Goal: Task Accomplishment & Management: Manage account settings

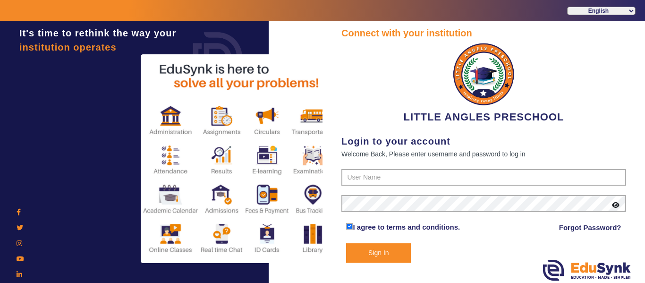
type input "9764614644"
click at [386, 254] on button "Sign In" at bounding box center [378, 252] width 65 height 19
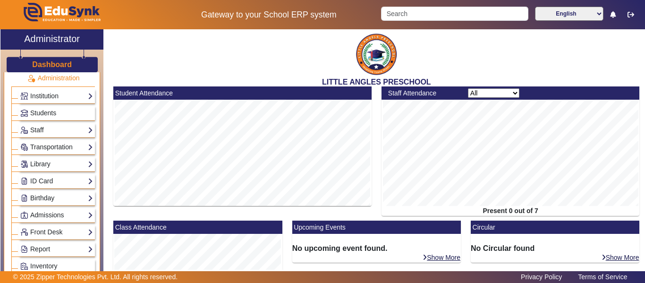
scroll to position [47, 0]
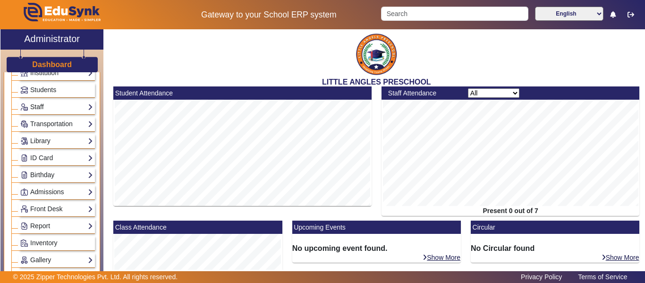
click at [74, 106] on link "Staff" at bounding box center [56, 106] width 73 height 11
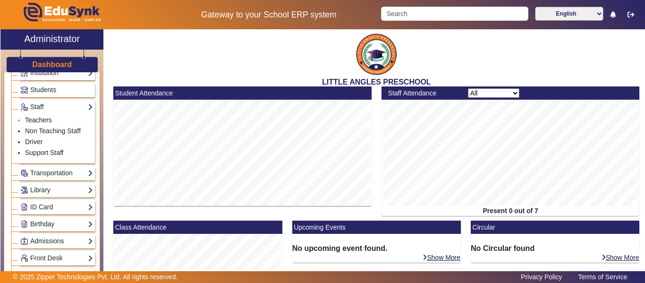
click at [43, 119] on link "Teachers" at bounding box center [38, 120] width 27 height 8
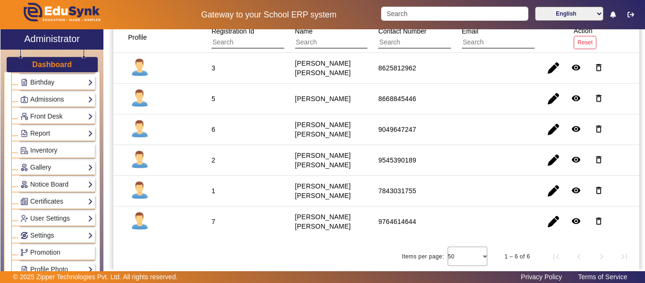
scroll to position [236, 0]
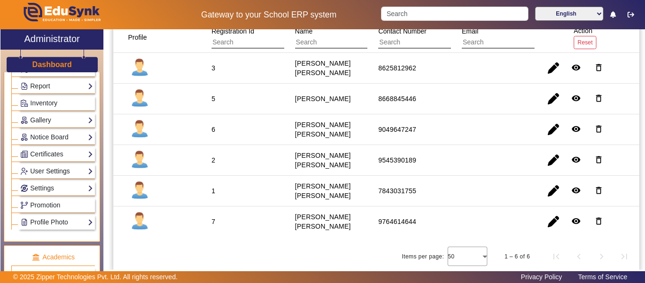
click at [82, 169] on link "User Settings" at bounding box center [56, 171] width 73 height 11
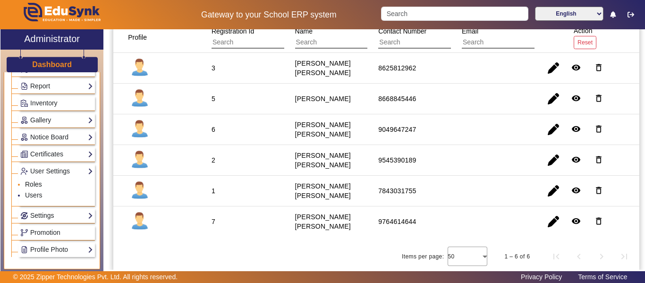
click at [33, 183] on link "Roles" at bounding box center [33, 184] width 17 height 8
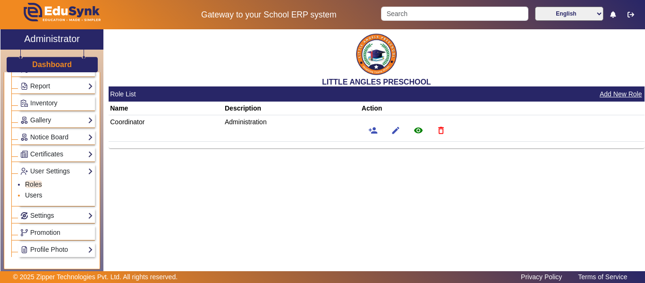
click at [36, 194] on link "Users" at bounding box center [33, 195] width 17 height 8
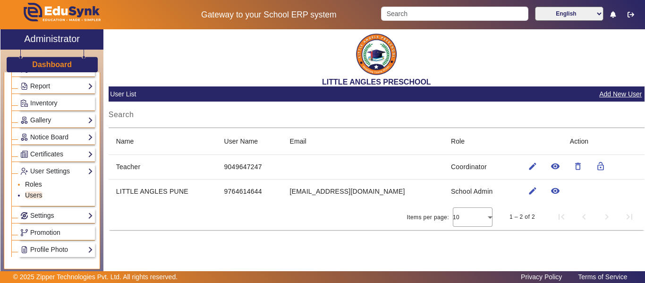
click at [35, 183] on link "Roles" at bounding box center [33, 184] width 17 height 8
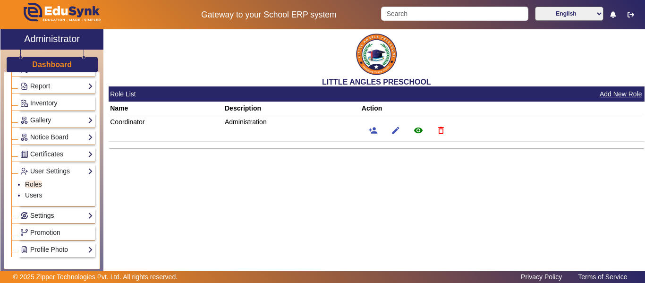
click at [52, 217] on link "Settings" at bounding box center [56, 215] width 73 height 11
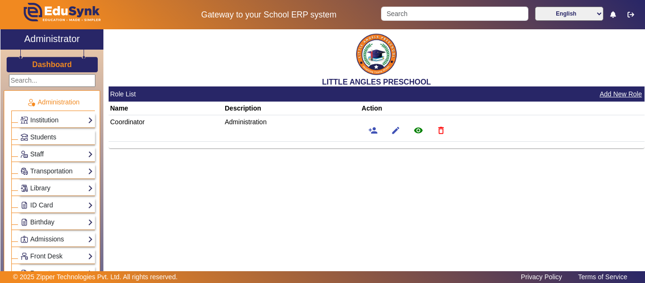
click at [71, 152] on link "Staff" at bounding box center [56, 154] width 73 height 11
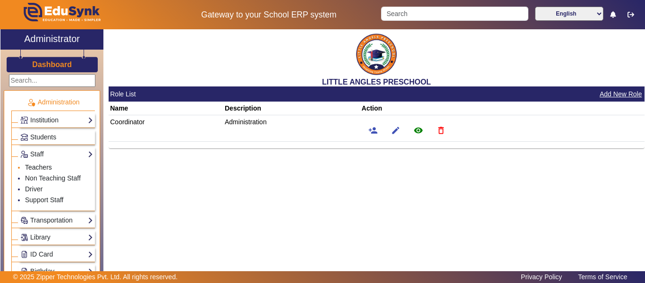
click at [42, 166] on link "Teachers" at bounding box center [38, 167] width 27 height 8
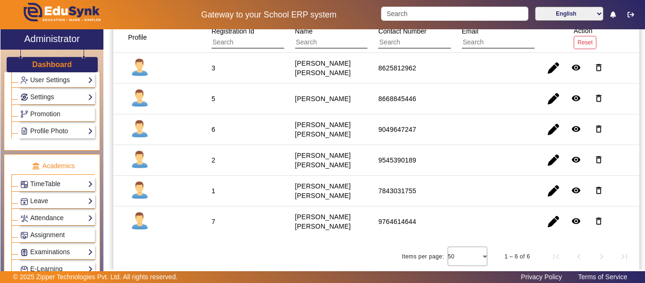
scroll to position [330, 0]
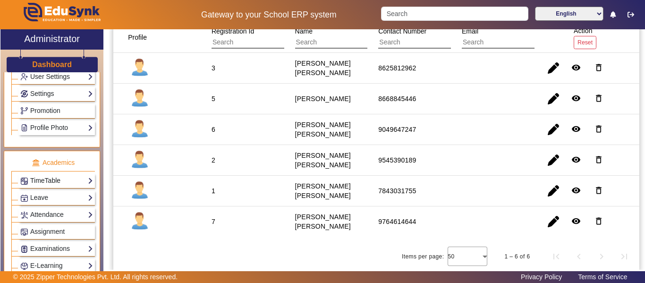
click at [84, 178] on link "TimeTable" at bounding box center [56, 180] width 73 height 11
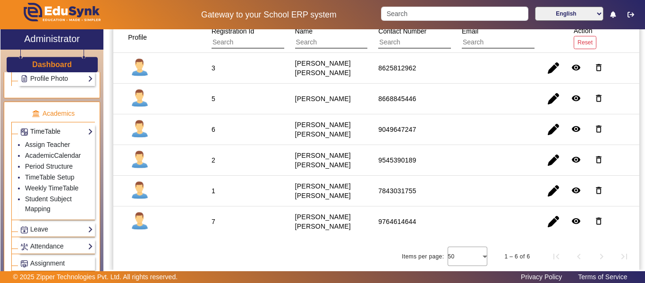
scroll to position [281, 0]
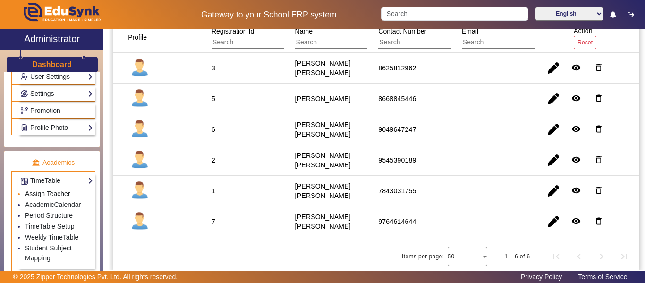
click at [63, 194] on link "Assign Teacher" at bounding box center [47, 194] width 45 height 8
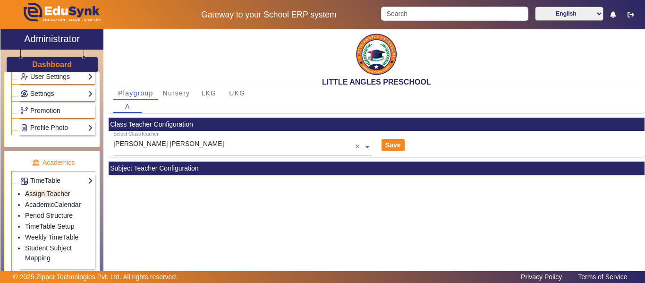
click at [148, 109] on div "A" at bounding box center [376, 106] width 526 height 13
click at [151, 96] on span "Playgroup" at bounding box center [135, 93] width 35 height 7
click at [171, 95] on span "Nursery" at bounding box center [176, 93] width 27 height 7
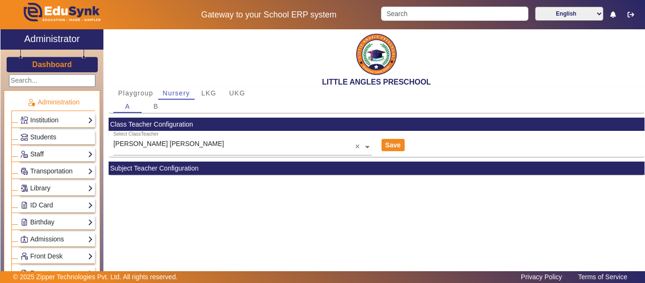
click at [74, 155] on link "Staff" at bounding box center [56, 154] width 73 height 11
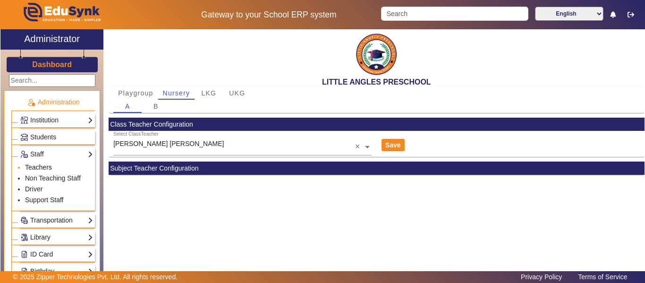
click at [44, 167] on link "Teachers" at bounding box center [38, 167] width 27 height 8
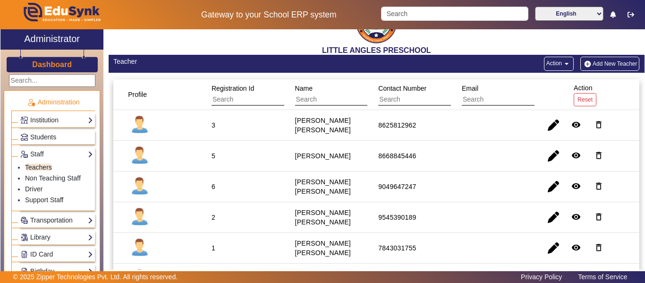
scroll to position [47, 0]
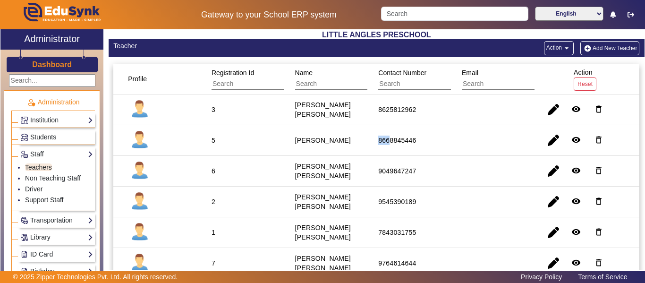
drag, startPoint x: 376, startPoint y: 140, endPoint x: 388, endPoint y: 145, distance: 13.8
click at [388, 145] on div "8668845446" at bounding box center [397, 140] width 44 height 16
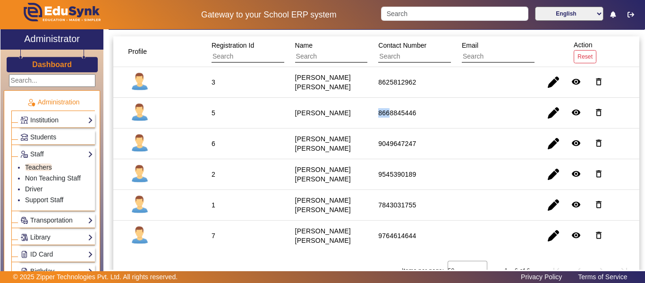
scroll to position [89, 0]
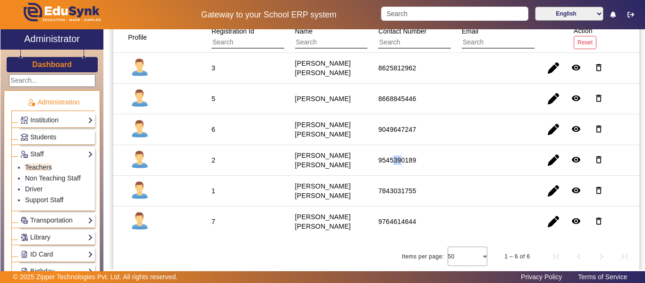
drag, startPoint x: 390, startPoint y: 159, endPoint x: 400, endPoint y: 159, distance: 9.9
click at [400, 159] on div "9545390189" at bounding box center [397, 159] width 38 height 9
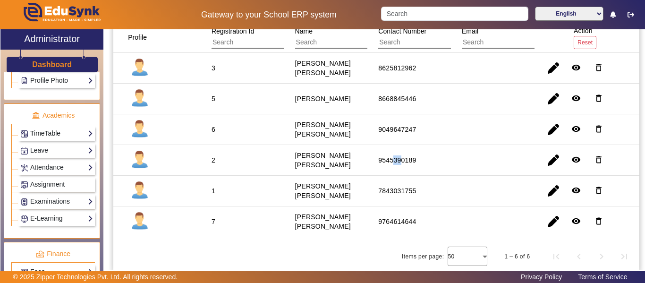
click at [69, 131] on link "TimeTable" at bounding box center [56, 133] width 73 height 11
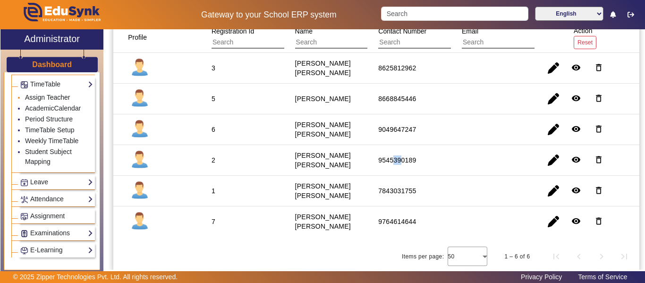
scroll to position [329, 0]
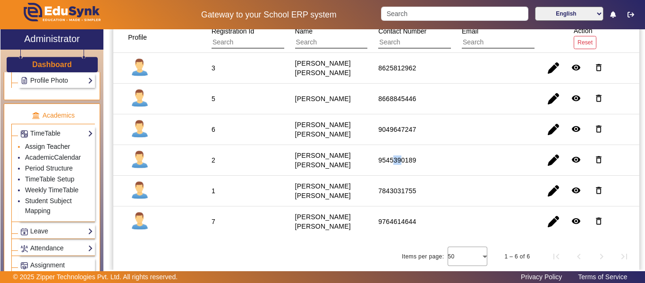
click at [56, 145] on link "Assign Teacher" at bounding box center [47, 147] width 45 height 8
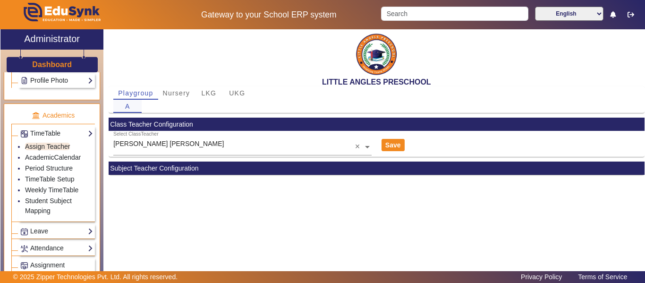
click at [128, 106] on span "A" at bounding box center [127, 106] width 5 height 7
click at [151, 108] on div "A" at bounding box center [376, 106] width 526 height 13
click at [143, 93] on span "Playgroup" at bounding box center [135, 93] width 35 height 7
click at [152, 106] on div "A" at bounding box center [376, 106] width 526 height 13
click at [129, 109] on span "A" at bounding box center [127, 106] width 5 height 7
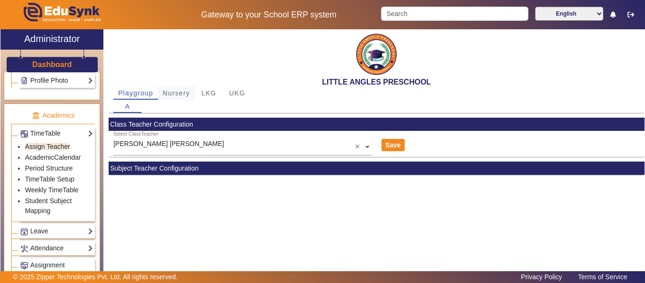
click at [192, 89] on div "Nursery" at bounding box center [176, 92] width 37 height 13
click at [142, 95] on span "Playgroup" at bounding box center [135, 93] width 35 height 7
click at [179, 93] on span "Nursery" at bounding box center [176, 93] width 27 height 7
click at [159, 109] on div "B" at bounding box center [156, 106] width 28 height 13
click at [211, 95] on span "LKG" at bounding box center [208, 93] width 15 height 7
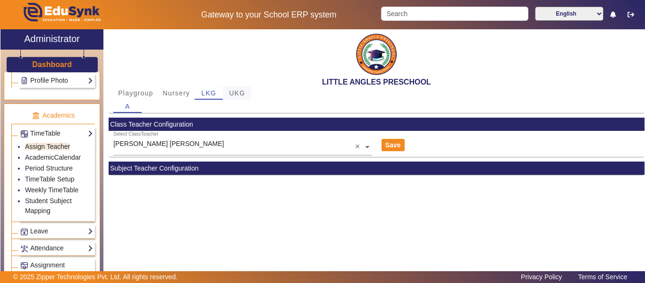
click at [241, 93] on span "UKG" at bounding box center [237, 93] width 16 height 7
click at [135, 96] on span "Playgroup" at bounding box center [135, 93] width 35 height 7
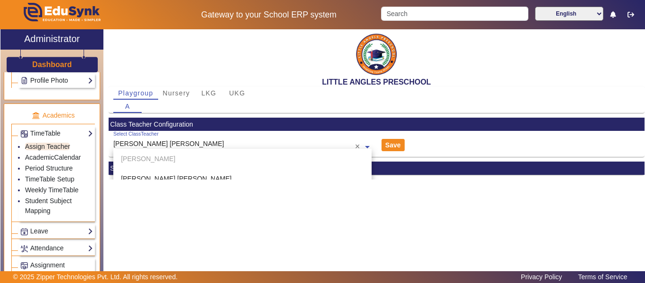
click at [368, 147] on span at bounding box center [367, 146] width 8 height 10
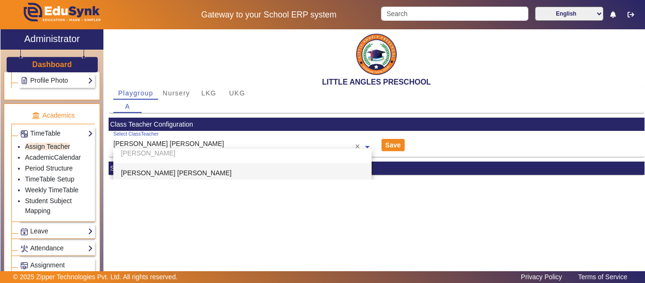
click at [167, 172] on span "[PERSON_NAME] [PERSON_NAME]" at bounding box center [176, 173] width 110 height 8
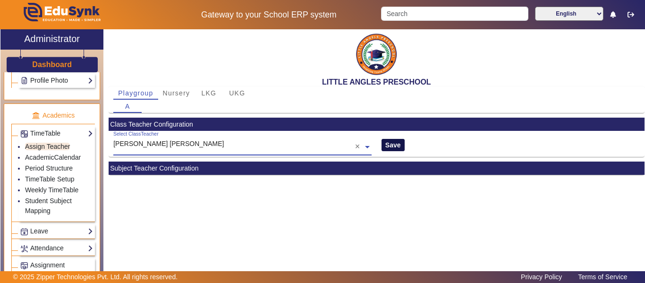
click at [396, 144] on button "Save" at bounding box center [392, 145] width 23 height 12
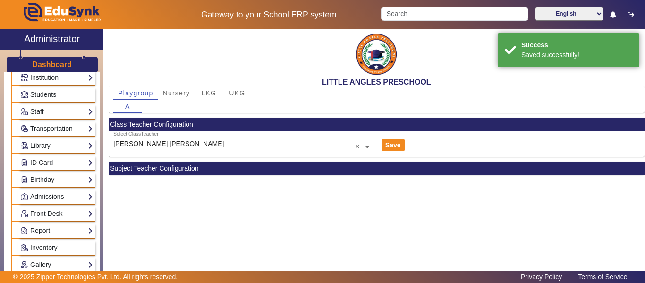
scroll to position [0, 0]
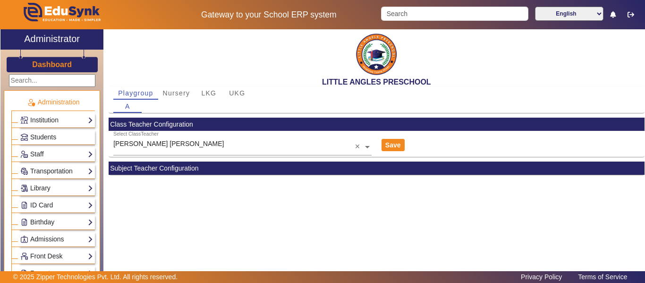
click at [368, 147] on span at bounding box center [367, 146] width 8 height 10
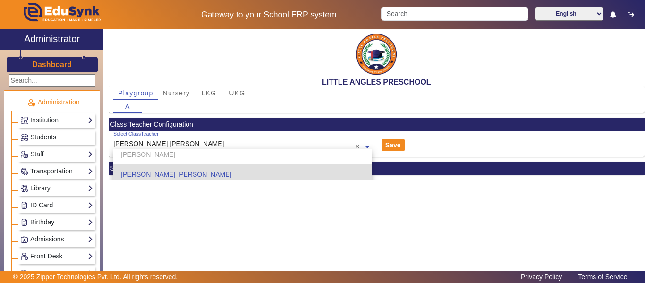
scroll to position [6, 0]
click at [557, 138] on div "Select ClassTeacher [PERSON_NAME] [PERSON_NAME] × [PERSON_NAME] Deore [PERSON_N…" at bounding box center [377, 144] width 536 height 26
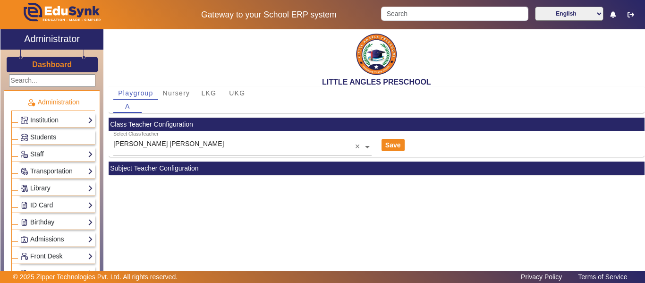
click at [364, 144] on span at bounding box center [367, 146] width 8 height 10
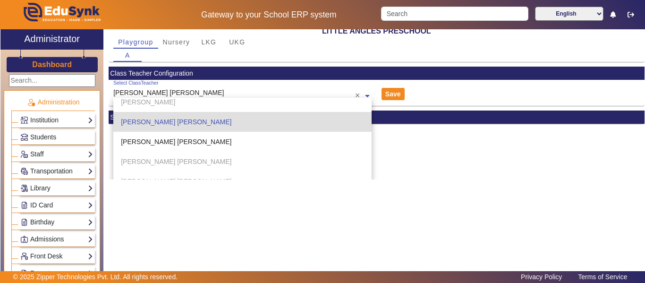
scroll to position [83, 0]
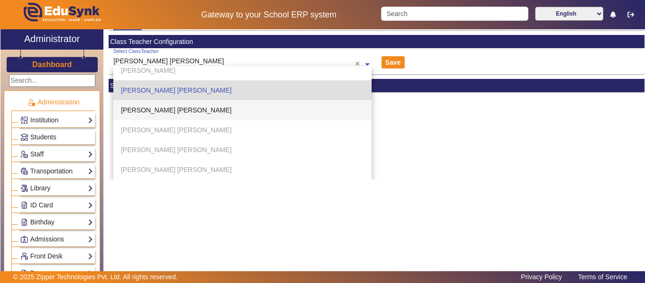
click at [180, 103] on div "[PERSON_NAME] [PERSON_NAME]" at bounding box center [242, 110] width 258 height 20
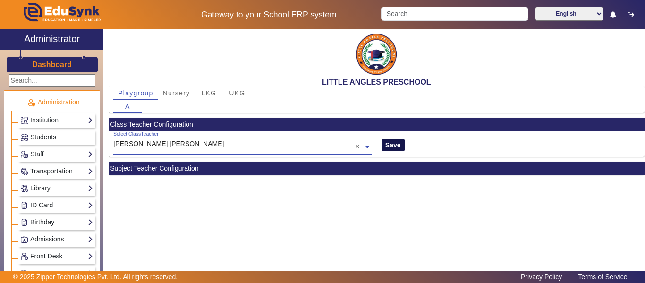
click at [392, 145] on button "Save" at bounding box center [392, 145] width 23 height 12
click at [239, 143] on input "text" at bounding box center [242, 148] width 258 height 10
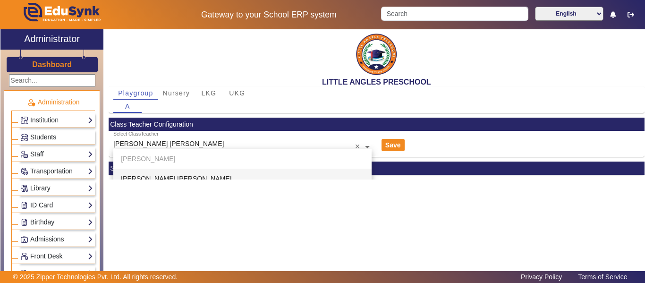
click at [484, 206] on div "LITTLE ANGLES PRESCHOOL Playgroup Nursery LKG UKG A Class Teacher Configuration…" at bounding box center [373, 155] width 541 height 252
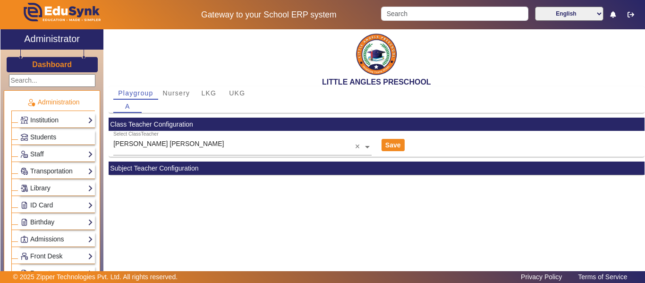
click at [311, 143] on input "text" at bounding box center [242, 148] width 258 height 10
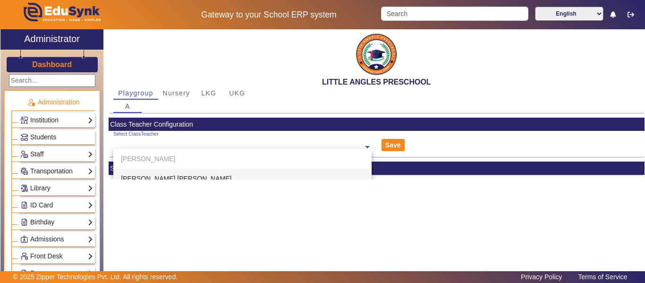
click at [334, 236] on div "LITTLE ANGLES PRESCHOOL Playgroup Nursery LKG UKG A Class Teacher Configuration…" at bounding box center [373, 155] width 541 height 252
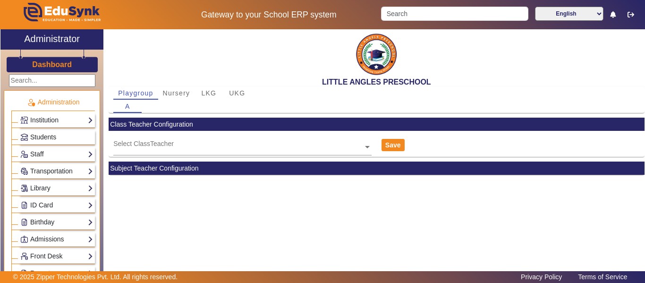
click at [366, 145] on span at bounding box center [367, 146] width 8 height 10
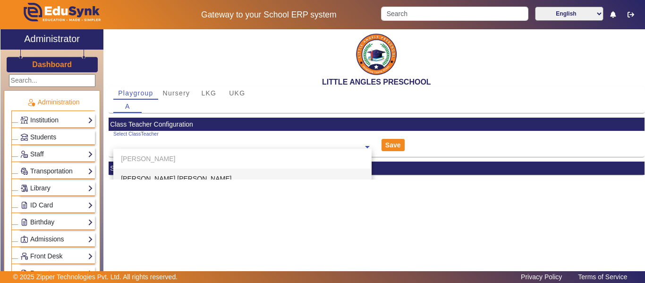
scroll to position [6, 0]
click at [469, 148] on div "Select ClassTeacher [PERSON_NAME] Deore [PERSON_NAME] [PERSON_NAME] [PERSON_NAM…" at bounding box center [377, 144] width 536 height 26
click at [367, 145] on span at bounding box center [367, 146] width 8 height 10
drag, startPoint x: 371, startPoint y: 165, endPoint x: 369, endPoint y: 180, distance: 15.2
click at [369, 180] on div "LITTLE ANGLES PRESCHOOL Playgroup Nursery LKG UKG A Class Teacher Configuration…" at bounding box center [373, 155] width 541 height 252
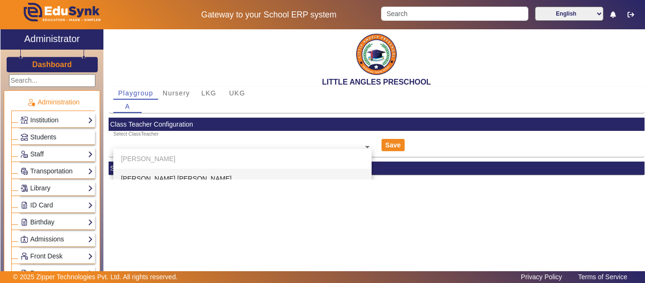
scroll to position [0, 0]
click at [367, 147] on span at bounding box center [367, 146] width 8 height 10
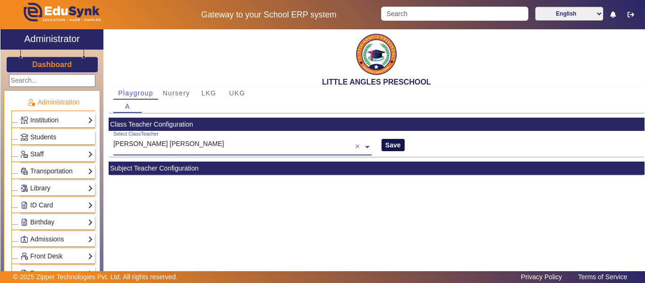
click at [399, 146] on button "Save" at bounding box center [392, 145] width 23 height 12
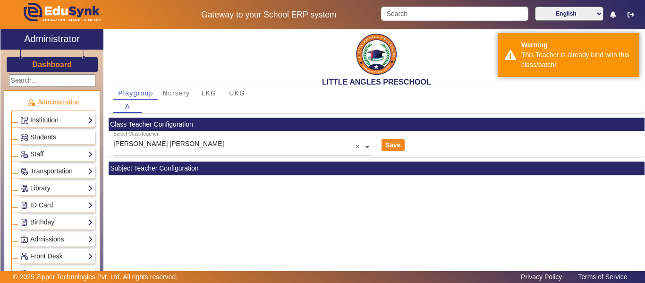
click at [41, 120] on link "Institution" at bounding box center [56, 120] width 73 height 11
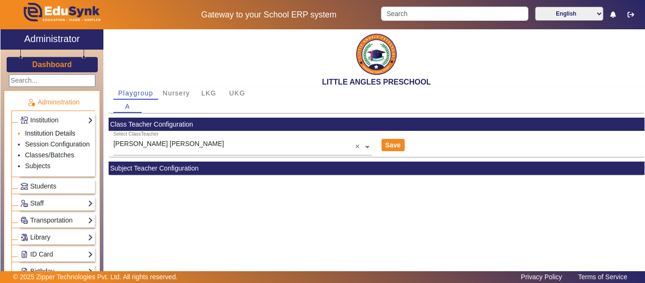
click at [49, 133] on link "Institution Details" at bounding box center [50, 133] width 51 height 8
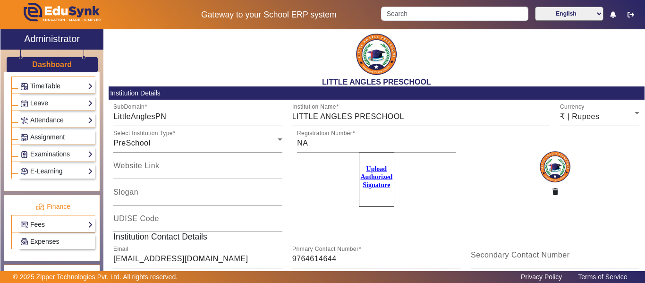
click at [48, 92] on link "TimeTable" at bounding box center [56, 86] width 73 height 11
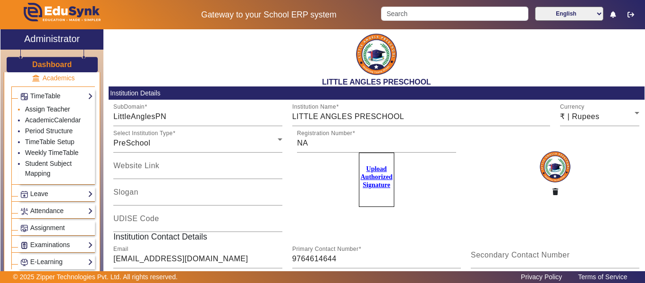
click at [54, 107] on link "Assign Teacher" at bounding box center [47, 109] width 45 height 8
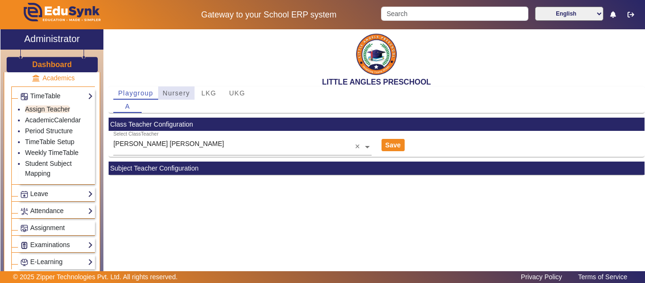
click at [182, 96] on span "Nursery" at bounding box center [176, 93] width 27 height 7
click at [157, 106] on span "B" at bounding box center [155, 106] width 5 height 7
click at [126, 108] on span "A" at bounding box center [127, 106] width 5 height 7
click at [135, 93] on span "Playgroup" at bounding box center [135, 93] width 35 height 7
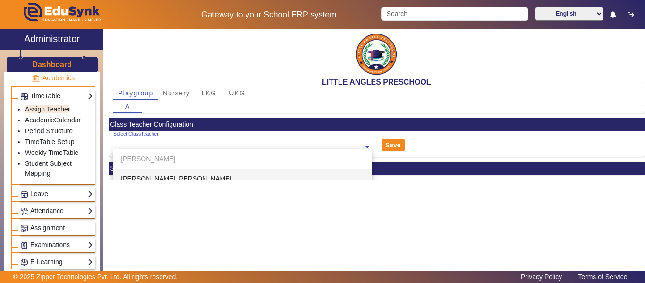
click at [366, 146] on span at bounding box center [367, 146] width 8 height 10
drag, startPoint x: 642, startPoint y: 182, endPoint x: 635, endPoint y: 212, distance: 31.5
click at [635, 248] on div "LITTLE ANGLES PRESCHOOL Playgroup Nursery LKG UKG A Class Teacher Configuration…" at bounding box center [373, 155] width 541 height 252
click at [367, 144] on span at bounding box center [367, 146] width 8 height 10
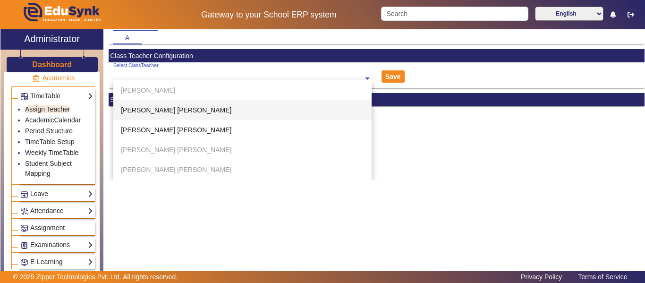
scroll to position [80, 0]
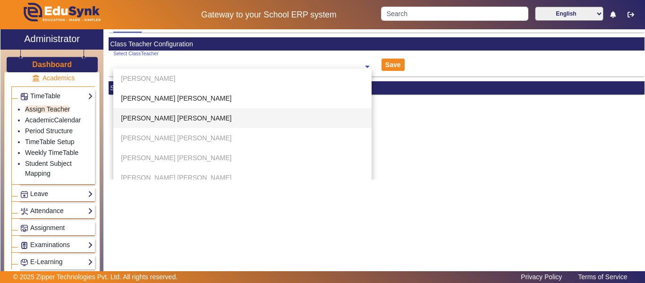
click at [163, 118] on span "[PERSON_NAME] [PERSON_NAME]" at bounding box center [176, 118] width 110 height 8
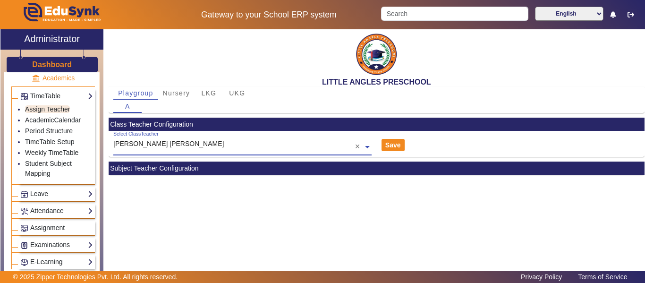
scroll to position [0, 0]
click at [390, 144] on button "Save" at bounding box center [392, 145] width 23 height 12
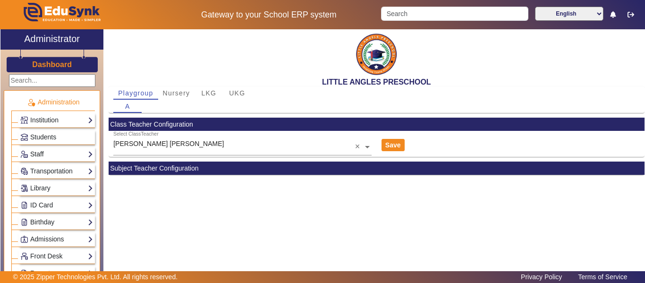
click at [76, 153] on link "Staff" at bounding box center [56, 154] width 73 height 11
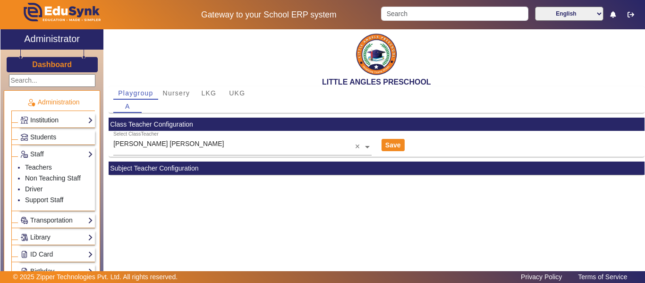
click at [73, 122] on link "Institution" at bounding box center [56, 120] width 73 height 11
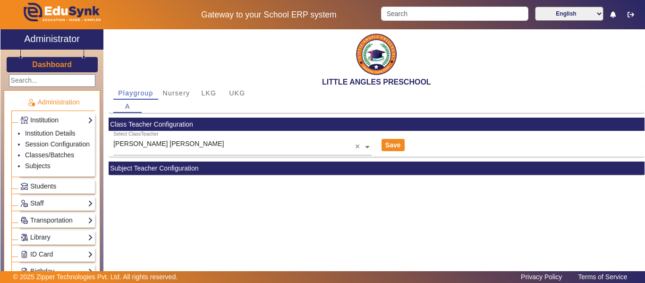
click at [76, 119] on link "Institution" at bounding box center [56, 120] width 73 height 11
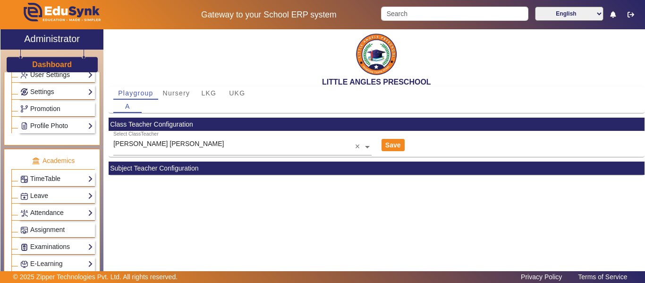
scroll to position [330, 0]
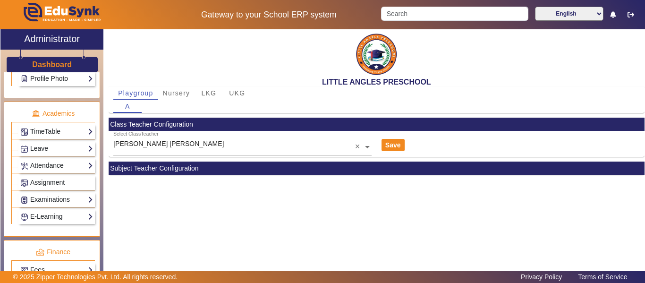
click at [74, 164] on link "Attendance" at bounding box center [56, 165] width 73 height 11
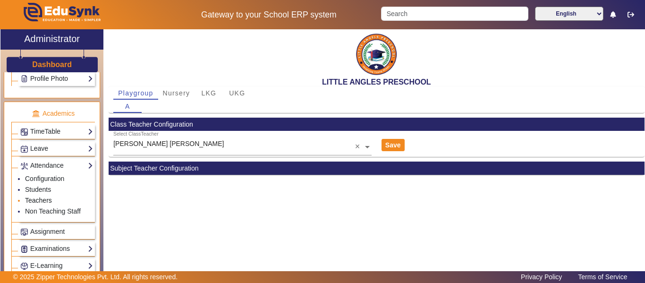
click at [36, 202] on link "Teachers" at bounding box center [38, 200] width 27 height 8
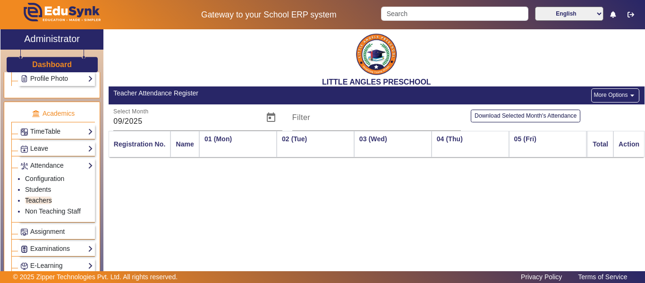
scroll to position [0, 1601]
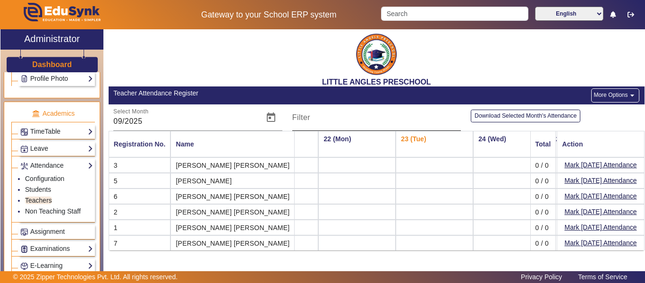
click at [418, 113] on div "Filter" at bounding box center [376, 117] width 169 height 26
click at [590, 195] on button "Mark [DATE] Attendance" at bounding box center [601, 196] width 74 height 12
click at [177, 54] on div "LITTLE ANGLES PRESCHOOL" at bounding box center [377, 57] width 536 height 57
click at [38, 190] on link "Students" at bounding box center [38, 190] width 26 height 8
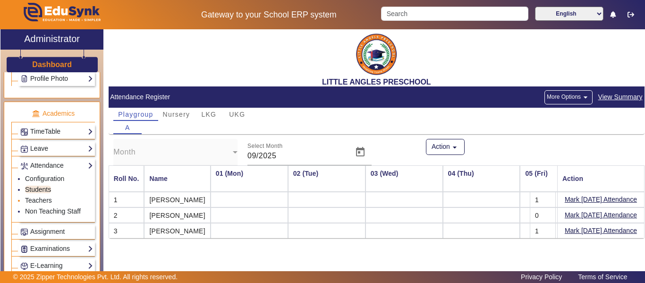
scroll to position [0, 1604]
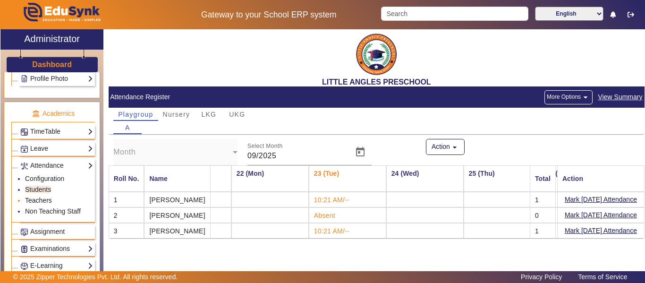
click at [43, 200] on link "Teachers" at bounding box center [38, 200] width 27 height 8
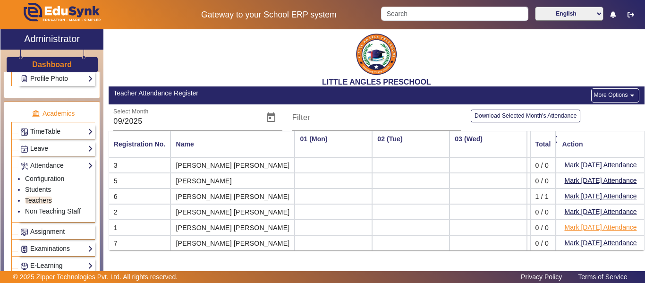
scroll to position [0, 1601]
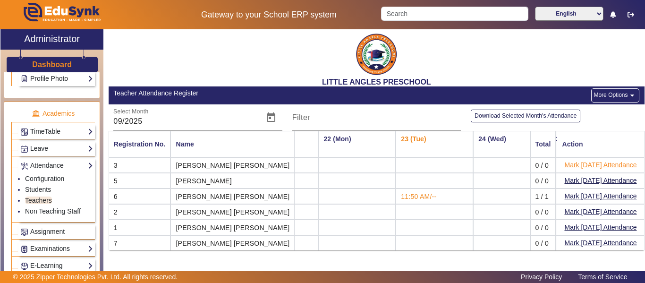
click at [587, 161] on button "Mark [DATE] Attendance" at bounding box center [601, 165] width 74 height 12
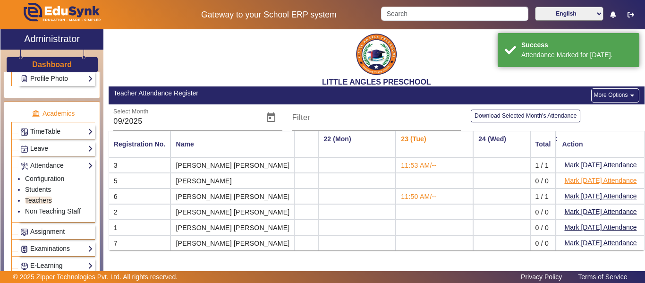
click at [586, 180] on button "Mark [DATE] Attendance" at bounding box center [601, 181] width 74 height 12
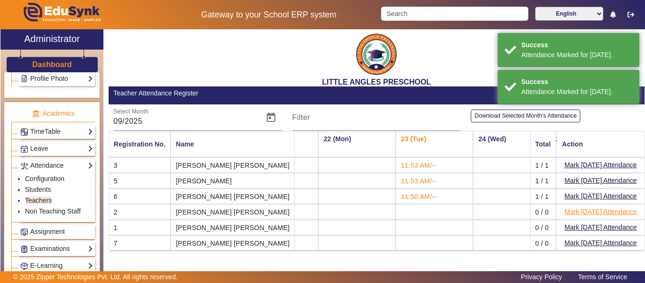
click at [583, 212] on button "Mark [DATE] Attendance" at bounding box center [601, 212] width 74 height 12
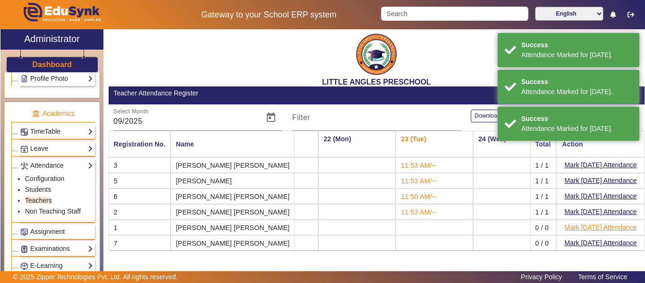
click at [580, 227] on button "Mark [DATE] Attendance" at bounding box center [601, 227] width 74 height 12
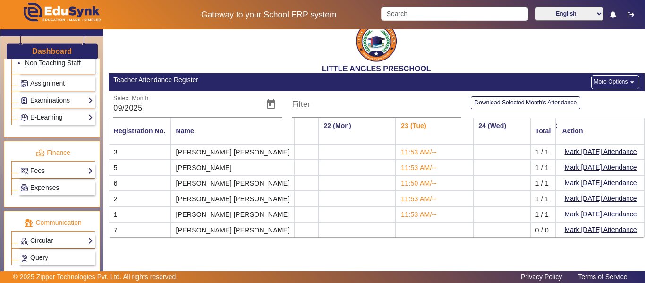
scroll to position [455, 0]
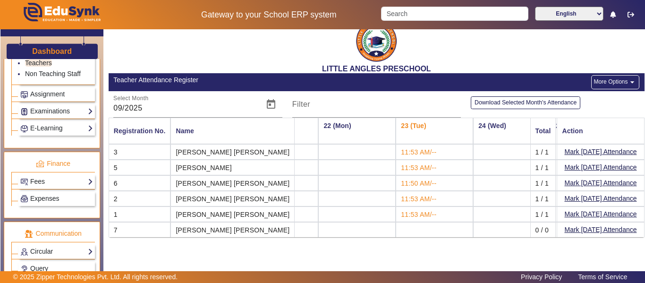
click at [414, 43] on div "LITTLE ANGLES PRESCHOOL" at bounding box center [377, 44] width 536 height 57
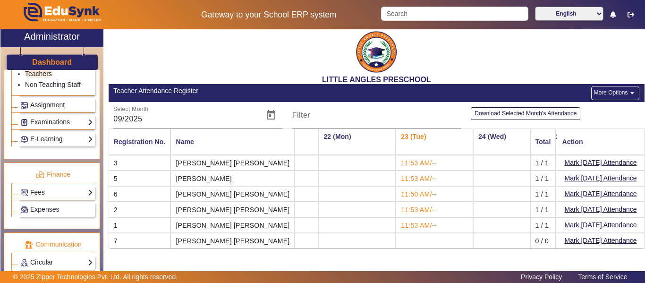
click at [219, 55] on div "LITTLE ANGLES PRESCHOOL" at bounding box center [377, 55] width 536 height 57
click at [632, 14] on icon "button" at bounding box center [630, 14] width 7 height 7
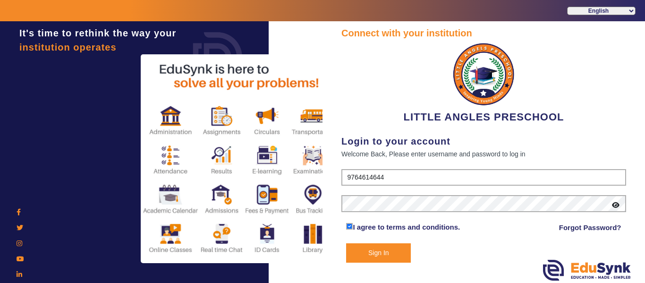
click at [379, 259] on button "Sign In" at bounding box center [378, 252] width 65 height 19
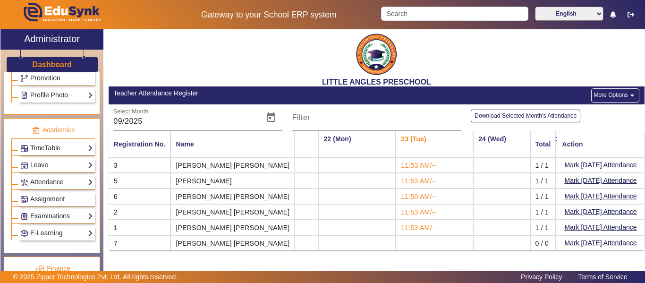
scroll to position [330, 0]
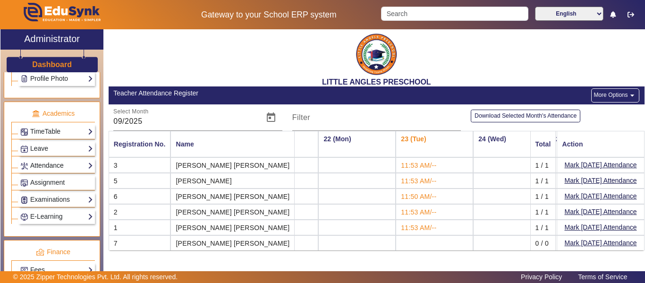
click at [80, 164] on link "Attendance" at bounding box center [56, 165] width 73 height 11
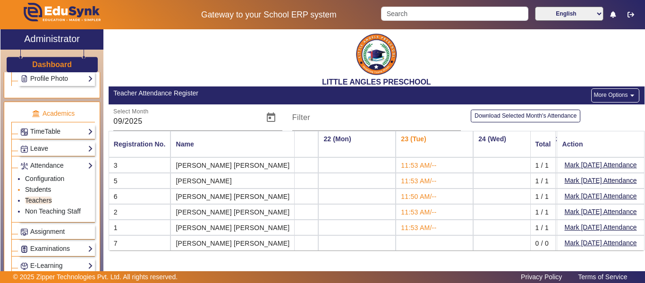
click at [40, 191] on link "Students" at bounding box center [38, 190] width 26 height 8
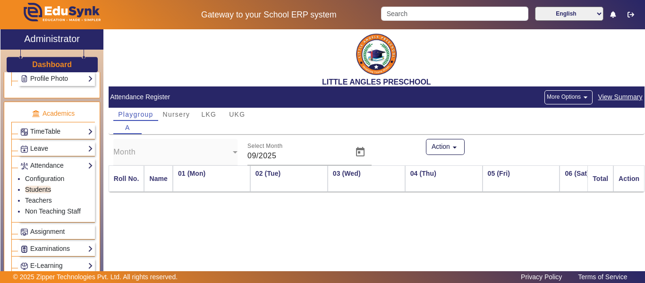
scroll to position [0, 1604]
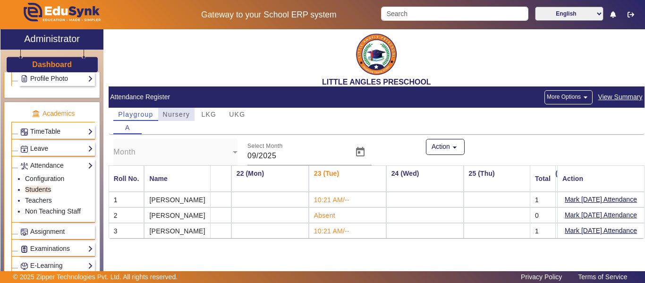
click at [180, 111] on span "Nursery" at bounding box center [176, 114] width 27 height 7
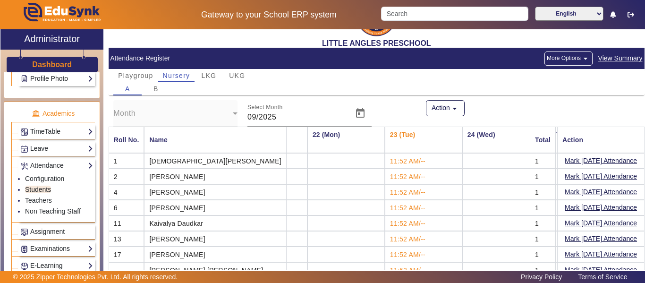
scroll to position [0, 0]
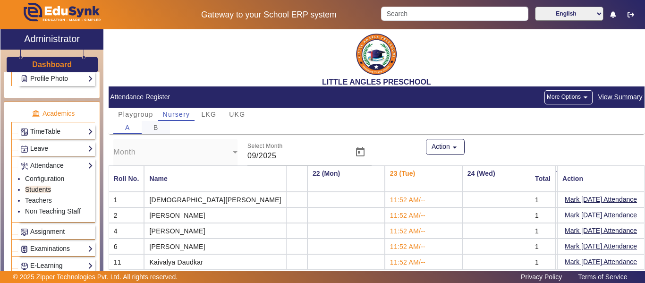
click at [157, 128] on span "B" at bounding box center [155, 127] width 5 height 7
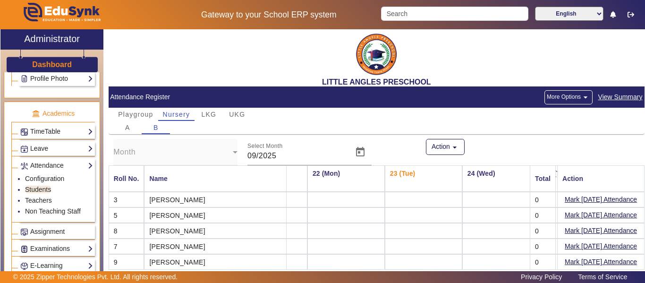
scroll to position [92, 1604]
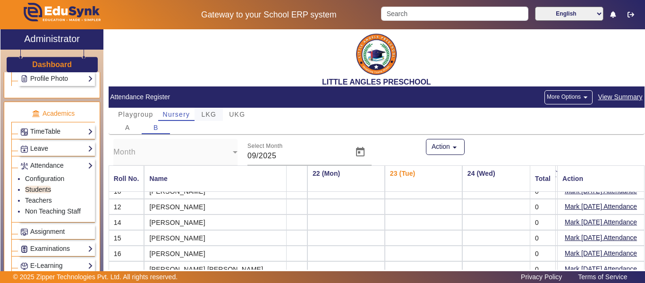
click at [209, 115] on span "LKG" at bounding box center [208, 114] width 15 height 7
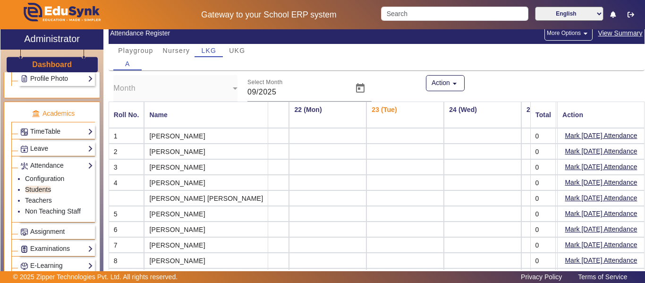
scroll to position [0, 0]
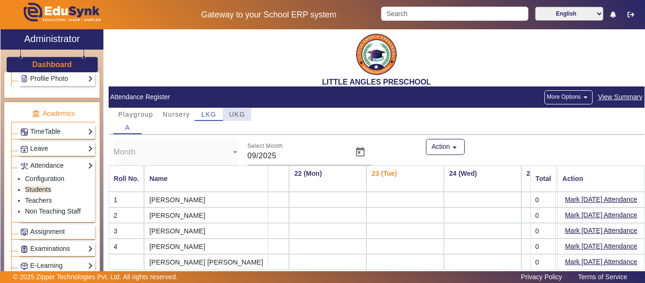
click at [236, 118] on span "UKG" at bounding box center [237, 114] width 16 height 7
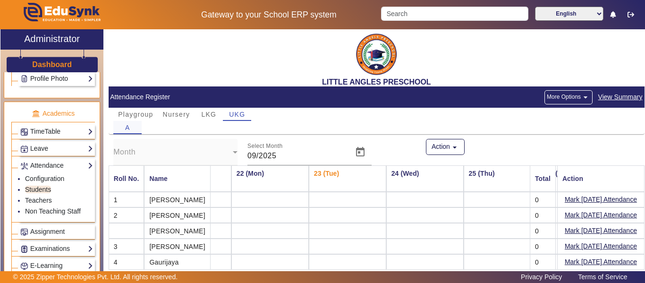
click at [129, 127] on span "A" at bounding box center [127, 127] width 5 height 7
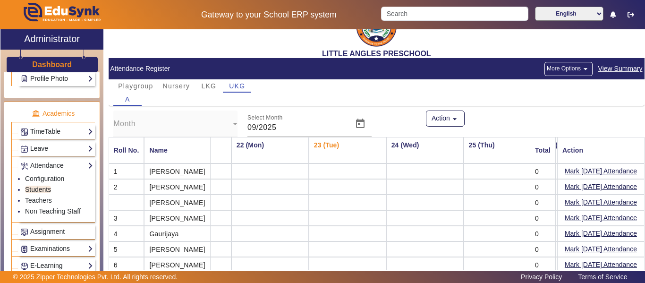
scroll to position [56, 0]
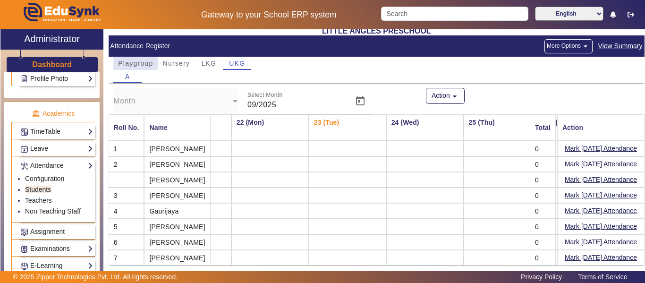
click at [143, 63] on span "Playgroup" at bounding box center [135, 63] width 35 height 13
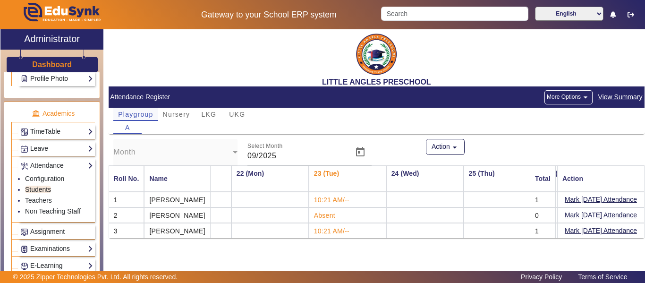
scroll to position [0, 0]
click at [178, 111] on span "Nursery" at bounding box center [176, 114] width 27 height 7
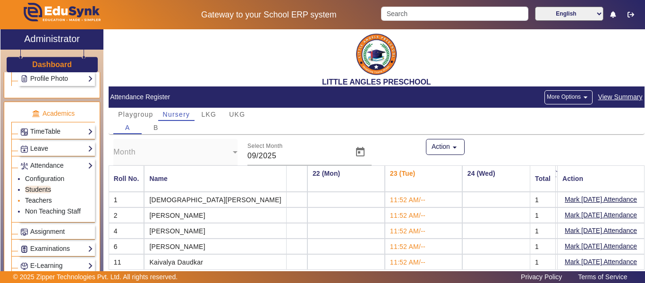
click at [38, 200] on link "Teachers" at bounding box center [38, 200] width 27 height 8
